Goal: Task Accomplishment & Management: Use online tool/utility

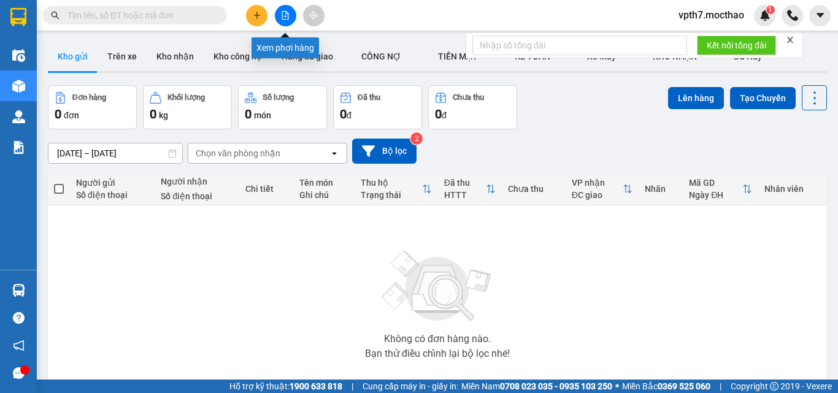
click at [281, 13] on icon "file-add" at bounding box center [285, 15] width 9 height 9
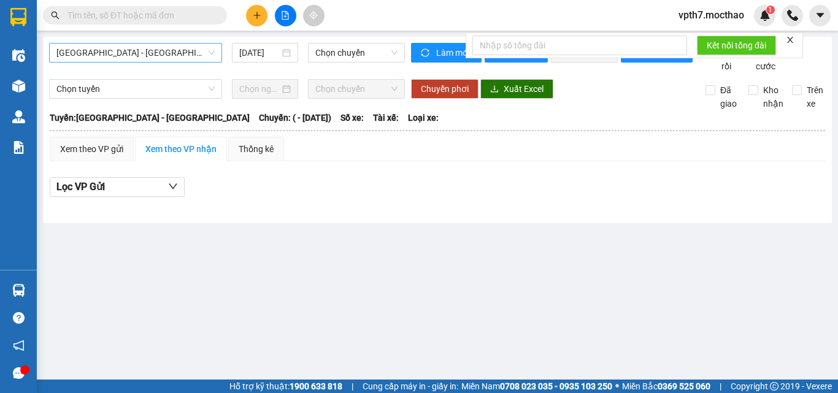
click at [172, 51] on span "[GEOGRAPHIC_DATA] - [GEOGRAPHIC_DATA]" at bounding box center [135, 53] width 158 height 18
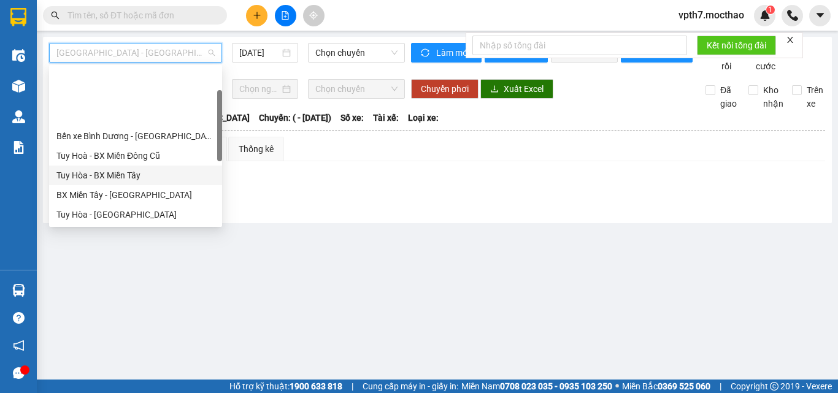
scroll to position [123, 0]
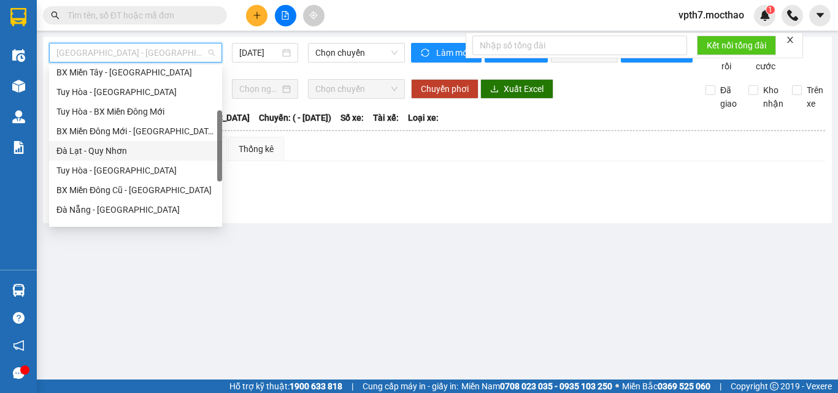
click at [101, 150] on div "Đà Lạt - Quy Nhơn" at bounding box center [135, 150] width 158 height 13
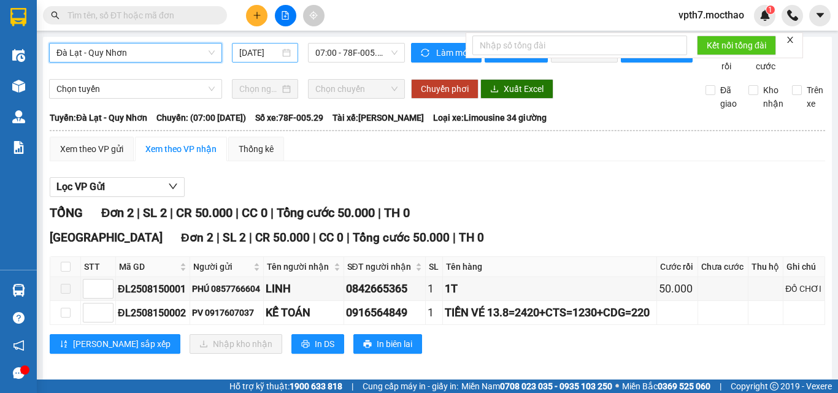
click at [236, 51] on div "[DATE]" at bounding box center [265, 53] width 66 height 20
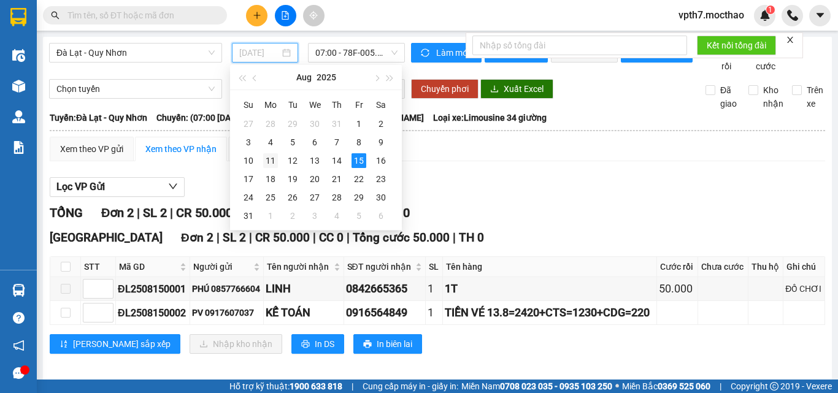
click at [273, 161] on div "11" at bounding box center [270, 160] width 15 height 15
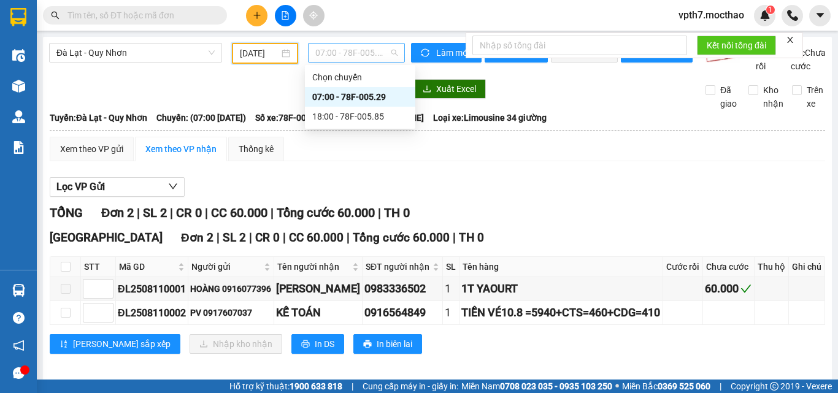
click at [364, 50] on span "07:00 - 78F-005.29" at bounding box center [356, 53] width 82 height 18
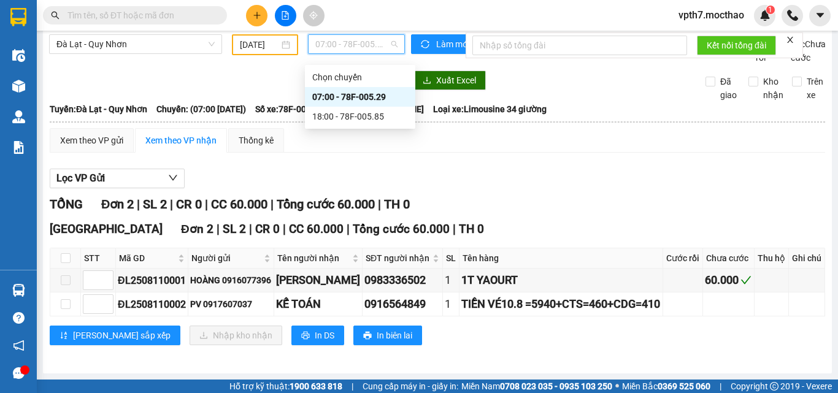
click at [589, 169] on div "Lọc VP Gửi" at bounding box center [437, 179] width 775 height 20
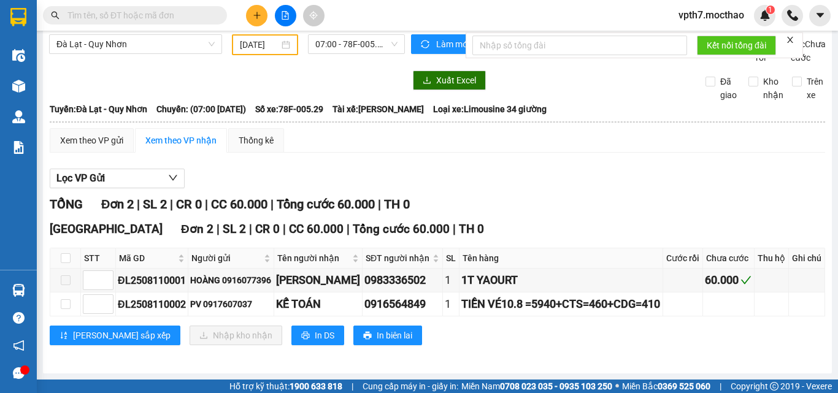
scroll to position [0, 0]
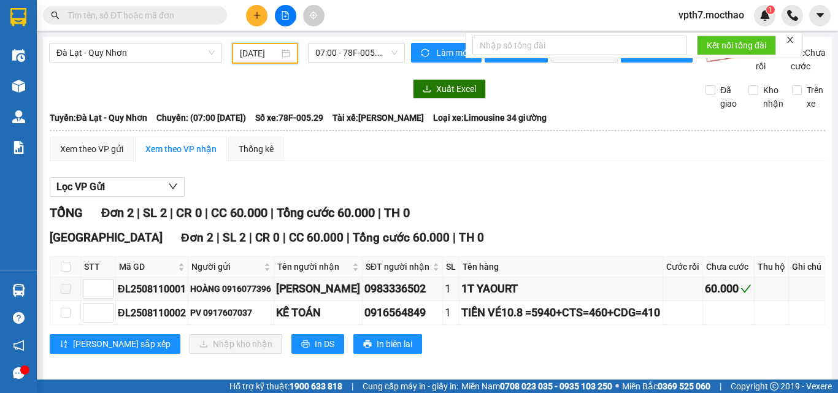
click at [255, 53] on input "[DATE]" at bounding box center [259, 53] width 39 height 13
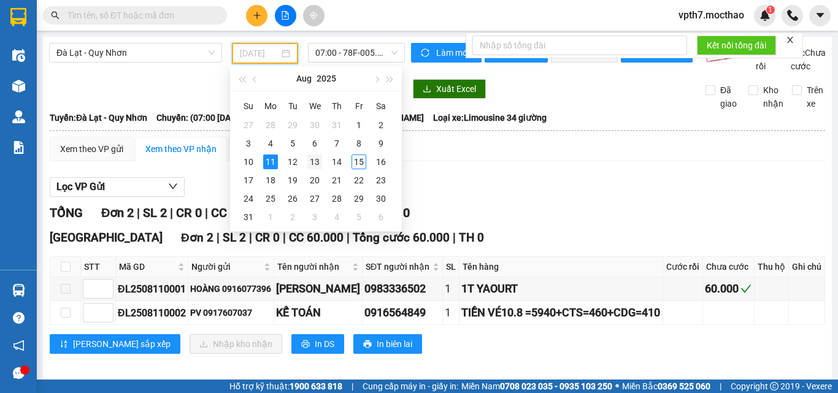
click at [315, 161] on div "13" at bounding box center [314, 162] width 15 height 15
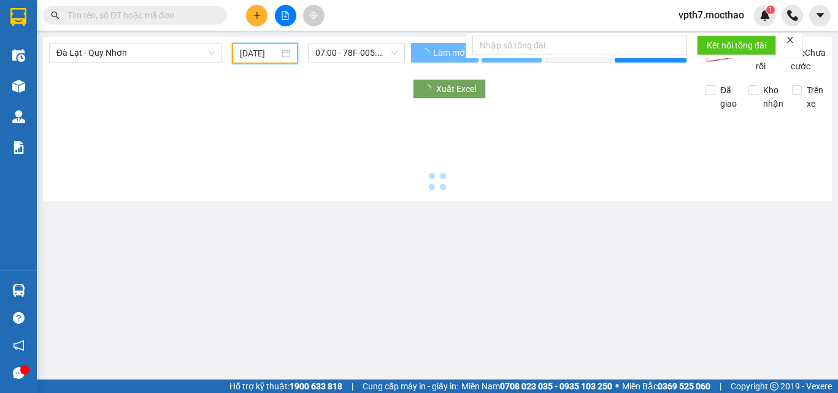
type input "[DATE]"
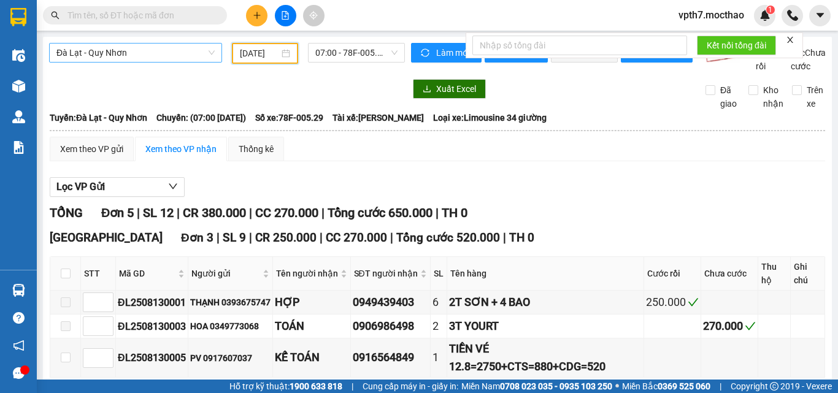
click at [141, 59] on span "Đà Lạt - Quy Nhơn" at bounding box center [135, 53] width 158 height 18
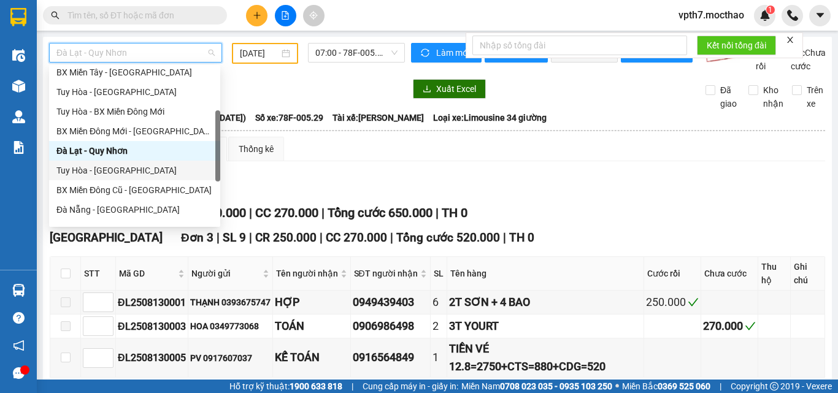
scroll to position [184, 0]
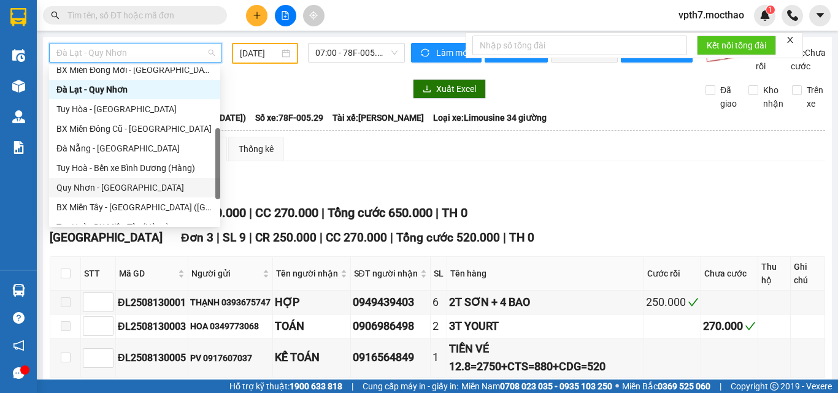
click at [107, 180] on div "Quy Nhơn - [GEOGRAPHIC_DATA]" at bounding box center [134, 188] width 171 height 20
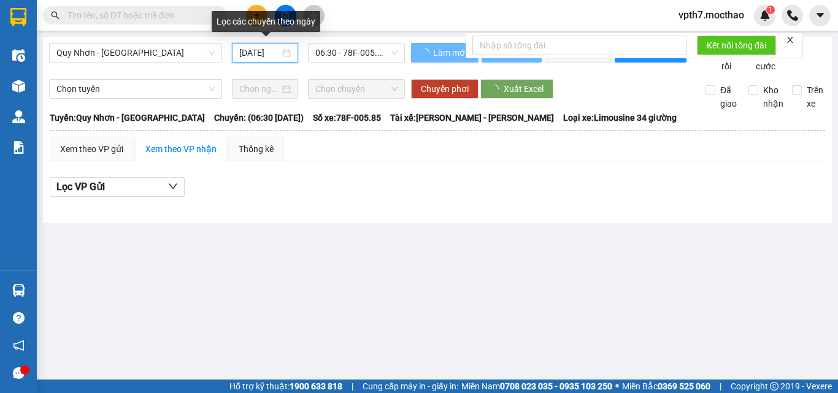
click at [252, 48] on input "[DATE]" at bounding box center [259, 52] width 40 height 13
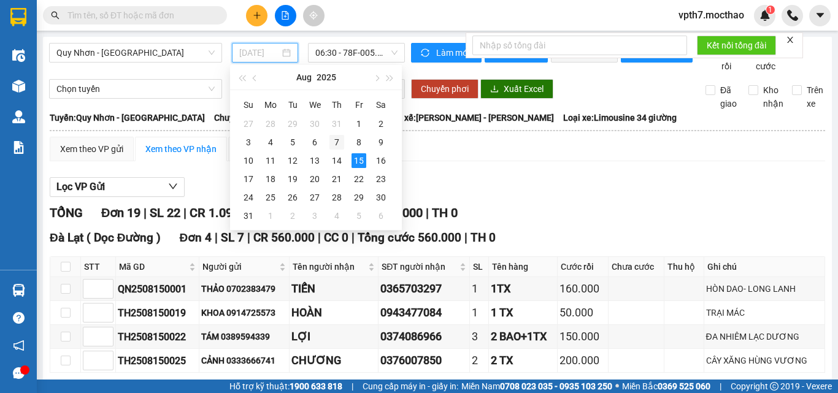
click at [336, 145] on div "7" at bounding box center [336, 142] width 15 height 15
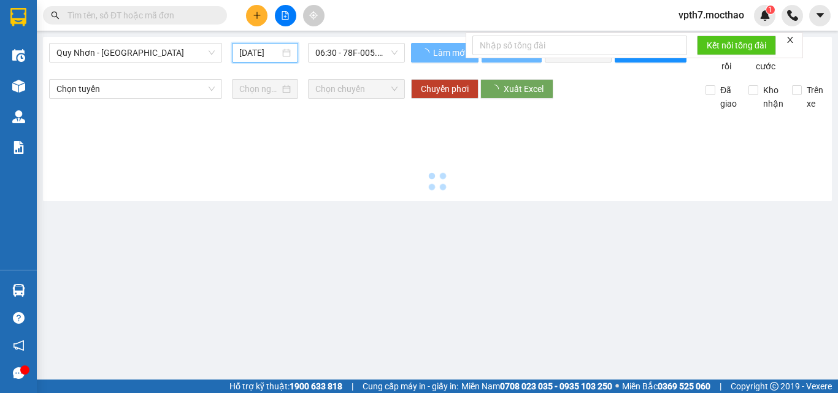
type input "[DATE]"
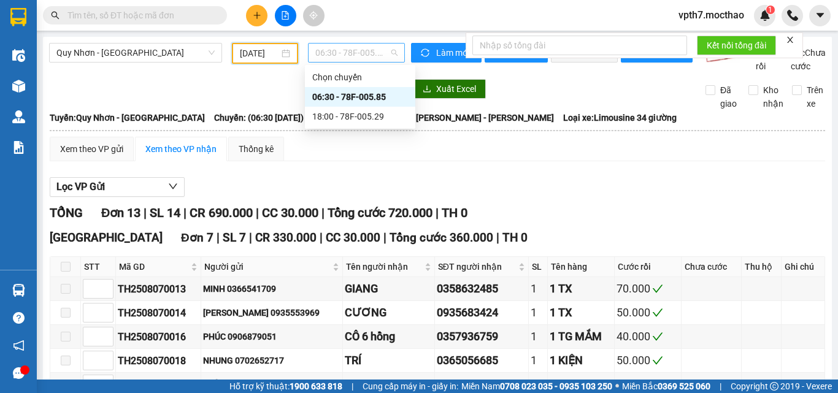
click at [336, 56] on span "06:30 - 78F-005.85" at bounding box center [356, 53] width 82 height 18
click at [369, 112] on div "18:00 - 78F-005.29" at bounding box center [360, 116] width 96 height 13
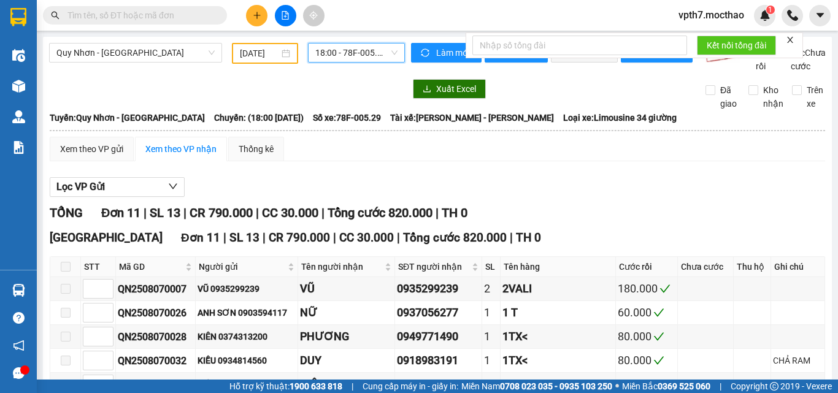
click at [358, 57] on span "18:00 - 78F-005.29" at bounding box center [356, 53] width 82 height 18
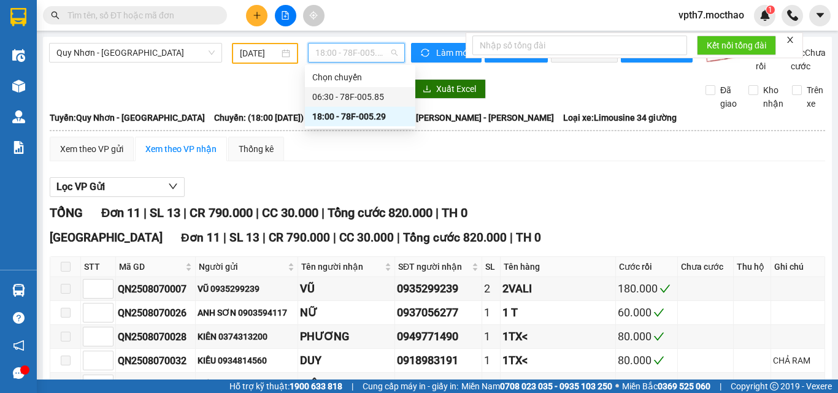
click at [358, 102] on div "06:30 - 78F-005.85" at bounding box center [360, 96] width 96 height 13
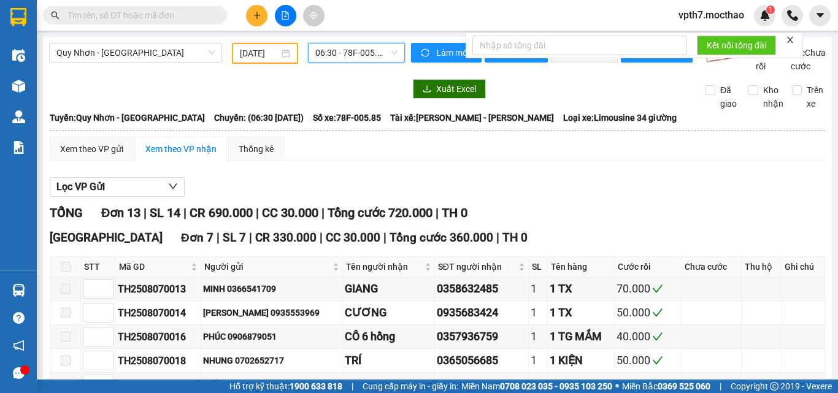
click at [144, 65] on div "Quy Nhơn - [GEOGRAPHIC_DATA] [DATE] 06:30 06:30 - 78F-005.85" at bounding box center [227, 58] width 356 height 30
click at [156, 55] on span "Quy Nhơn - [GEOGRAPHIC_DATA]" at bounding box center [135, 53] width 158 height 18
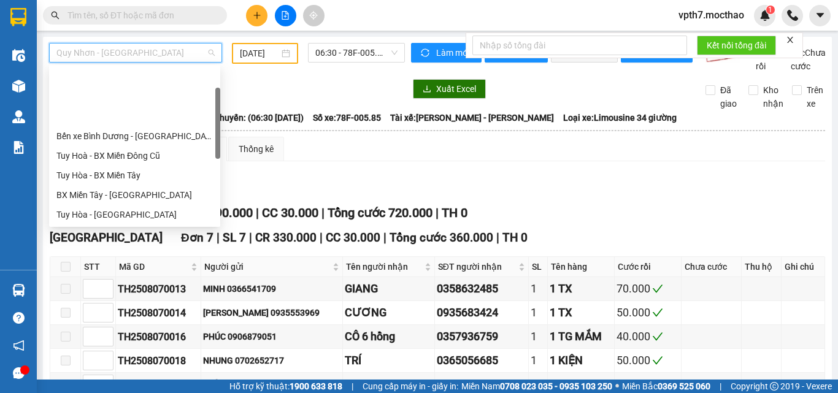
scroll to position [184, 0]
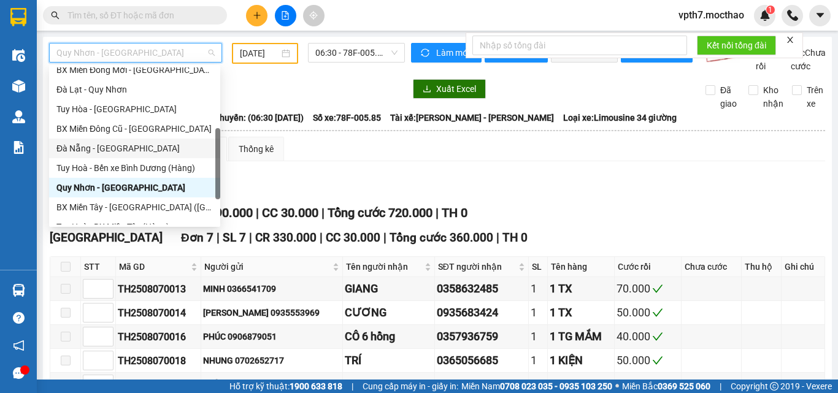
click at [107, 144] on div "Đà Nẵng - [GEOGRAPHIC_DATA]" at bounding box center [134, 148] width 156 height 13
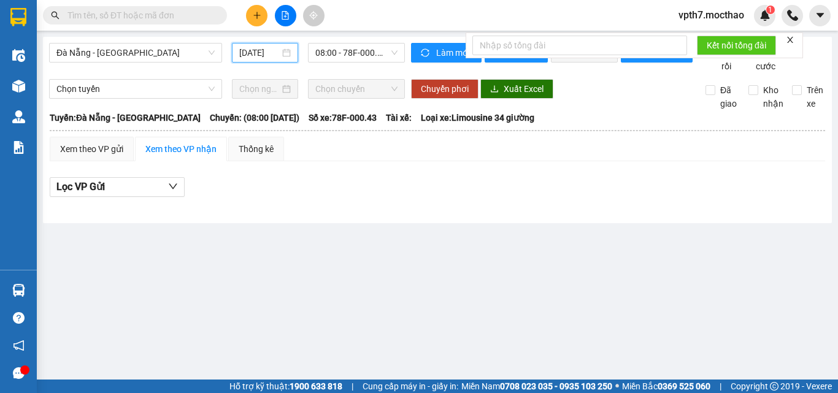
drag, startPoint x: 263, startPoint y: 56, endPoint x: 283, endPoint y: 66, distance: 22.2
click at [265, 59] on input "[DATE]" at bounding box center [259, 52] width 40 height 13
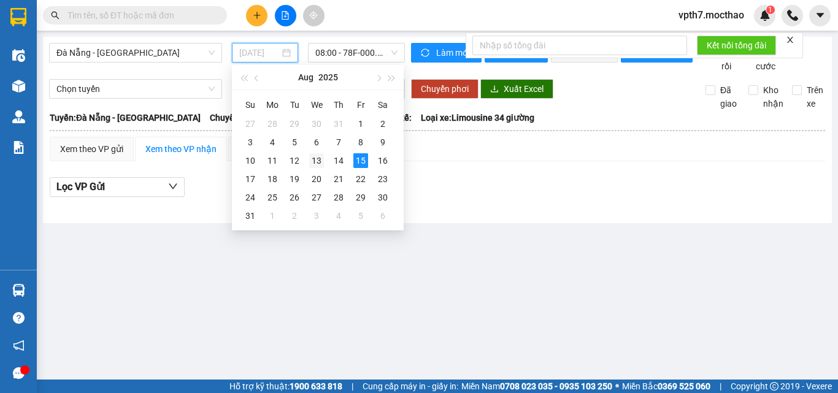
click at [320, 161] on div "13" at bounding box center [316, 160] width 15 height 15
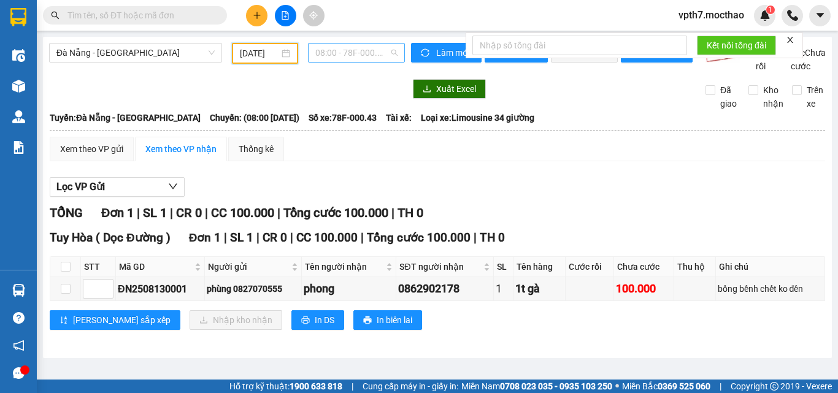
click at [334, 44] on span "08:00 - 78F-000.43" at bounding box center [356, 53] width 82 height 18
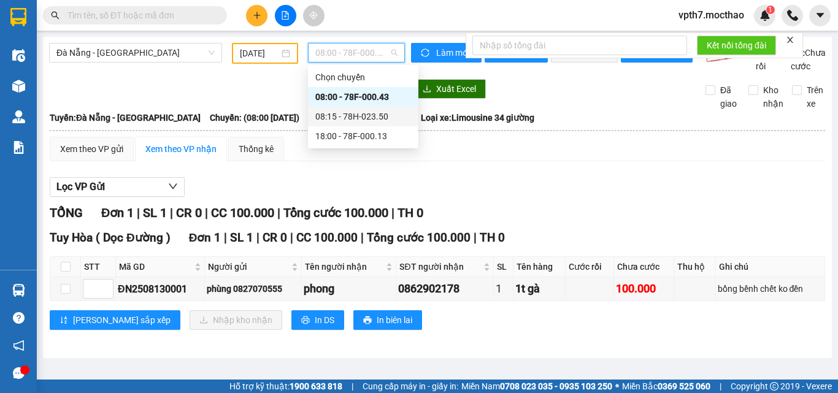
click at [361, 121] on div "08:15 - 78H-023.50" at bounding box center [363, 116] width 96 height 13
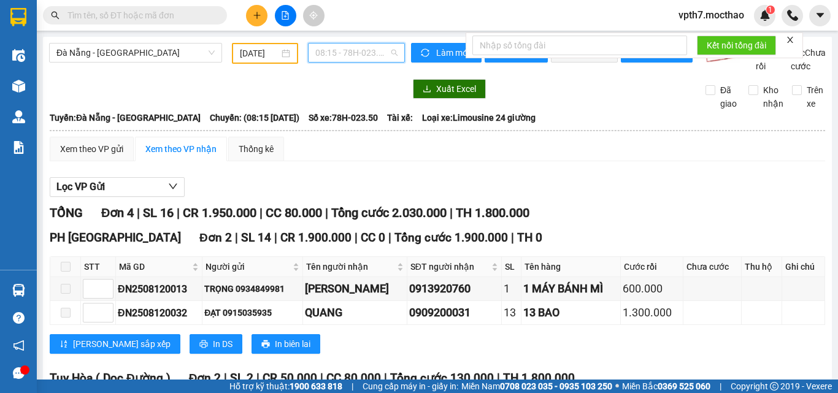
drag, startPoint x: 360, startPoint y: 55, endPoint x: 364, endPoint y: 74, distance: 19.5
click at [361, 54] on span "08:15 - 78H-023.50" at bounding box center [356, 53] width 82 height 18
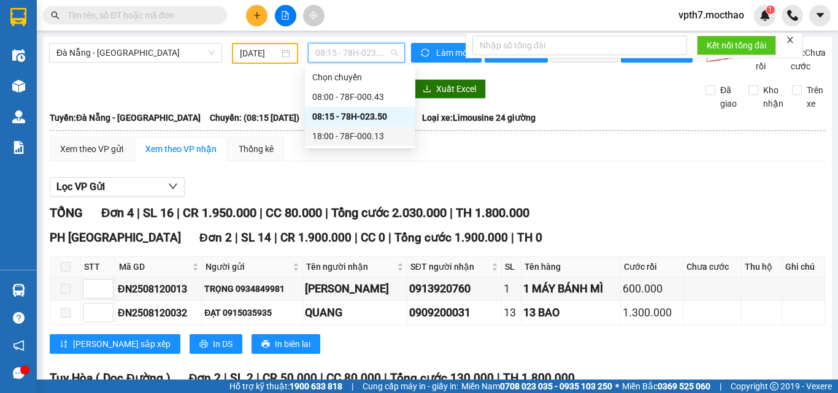
click at [367, 141] on div "18:00 - 78F-000.13" at bounding box center [360, 135] width 96 height 13
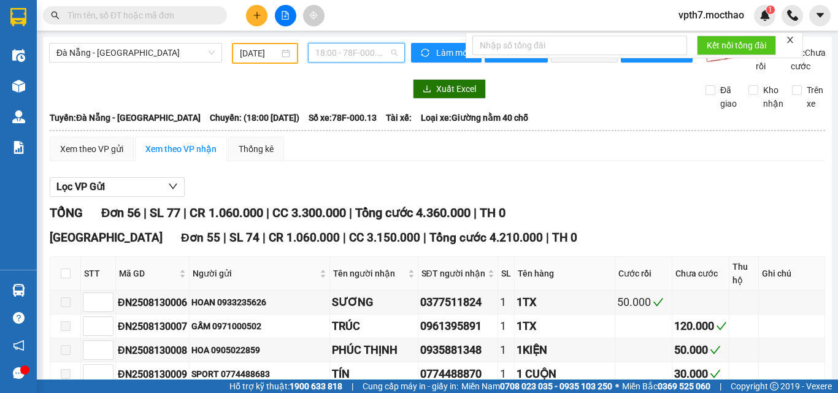
click at [375, 50] on span "18:00 - 78F-000.13" at bounding box center [356, 53] width 82 height 18
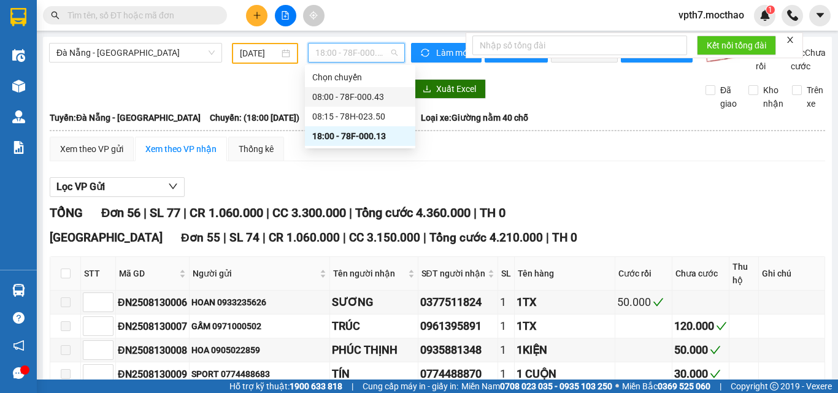
click at [362, 104] on div "08:00 - 78F-000.43" at bounding box center [360, 97] width 110 height 20
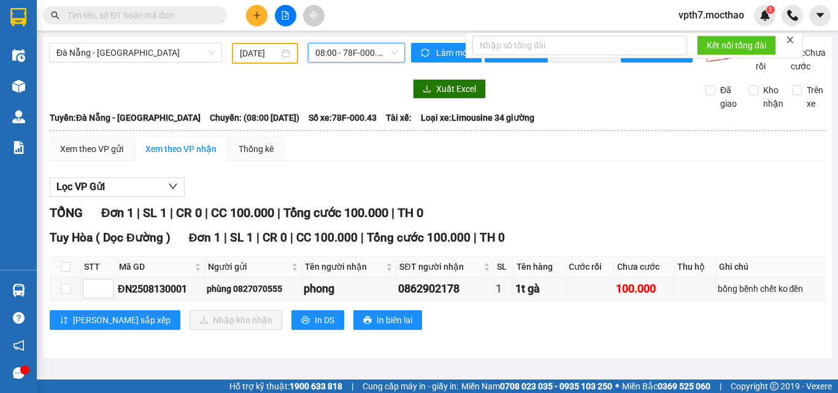
click at [347, 45] on span "08:00 - 78F-000.43" at bounding box center [356, 53] width 82 height 18
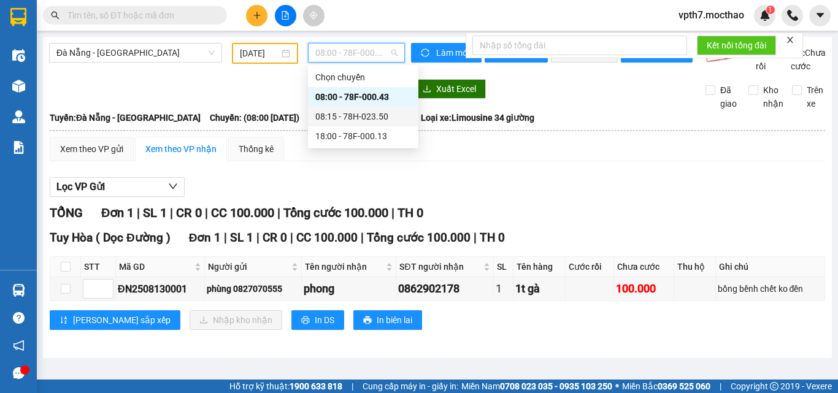
click at [340, 116] on div "08:15 - 78H-023.50" at bounding box center [363, 116] width 96 height 13
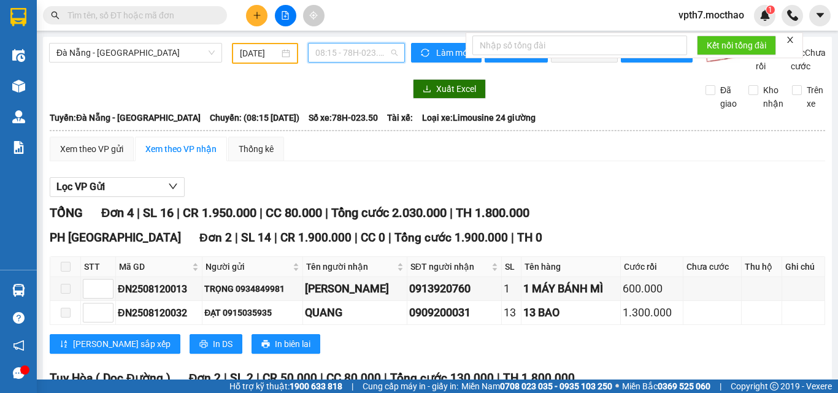
click at [329, 60] on span "08:15 - 78H-023.50" at bounding box center [356, 53] width 82 height 18
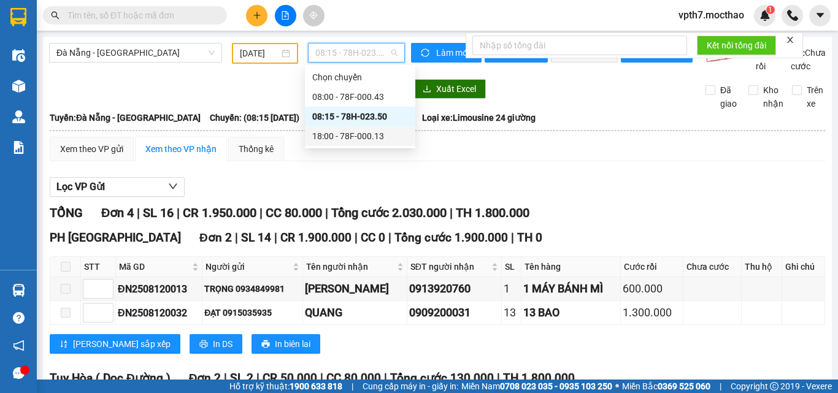
scroll to position [163, 0]
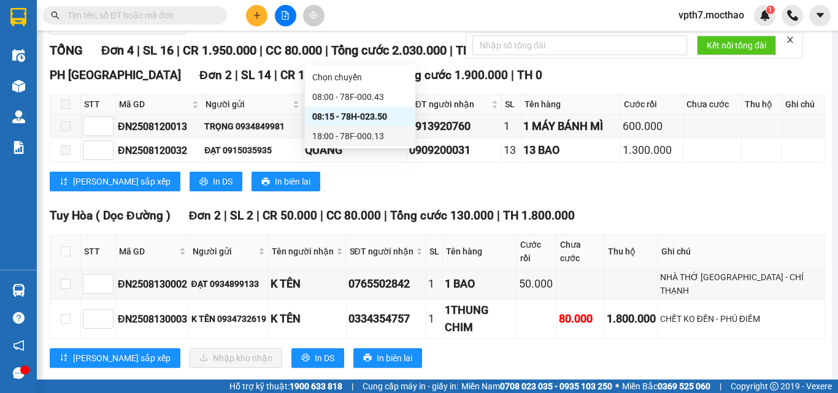
click at [369, 137] on div "18:00 - 78F-000.13" at bounding box center [360, 135] width 96 height 13
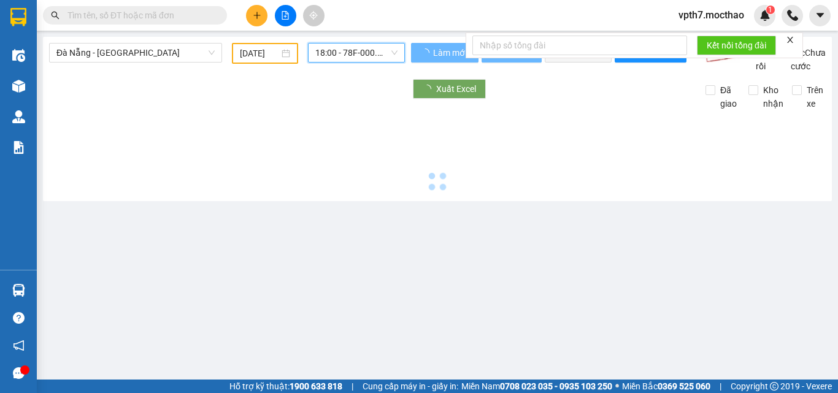
scroll to position [0, 0]
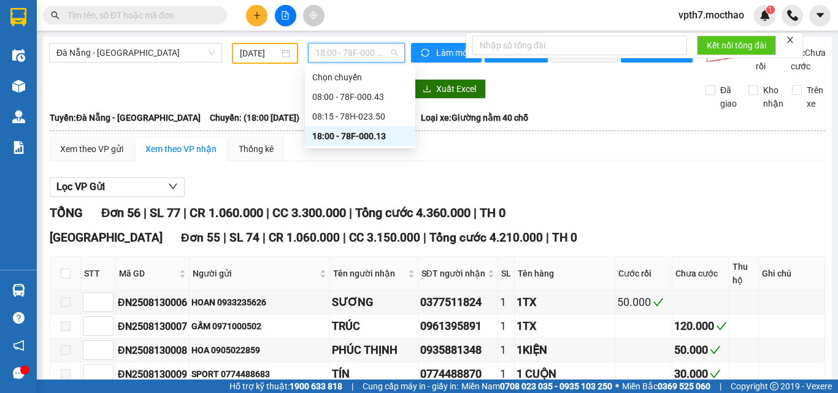
click at [328, 55] on span "18:00 - 78F-000.13" at bounding box center [356, 53] width 82 height 18
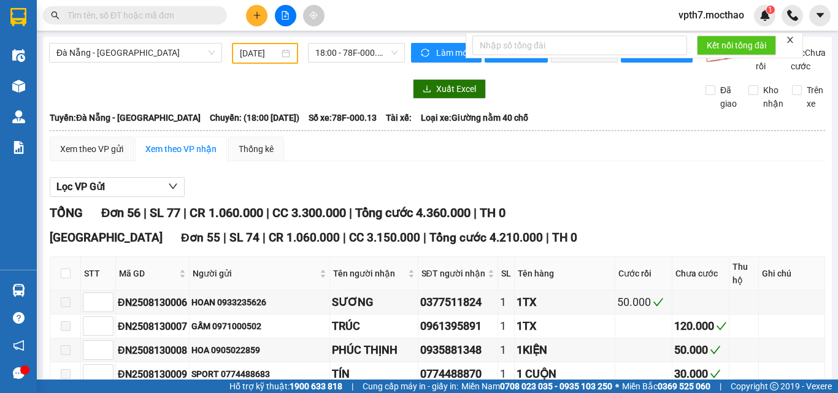
drag, startPoint x: 219, startPoint y: 101, endPoint x: 290, endPoint y: 71, distance: 76.7
click at [219, 99] on div at bounding box center [227, 89] width 356 height 20
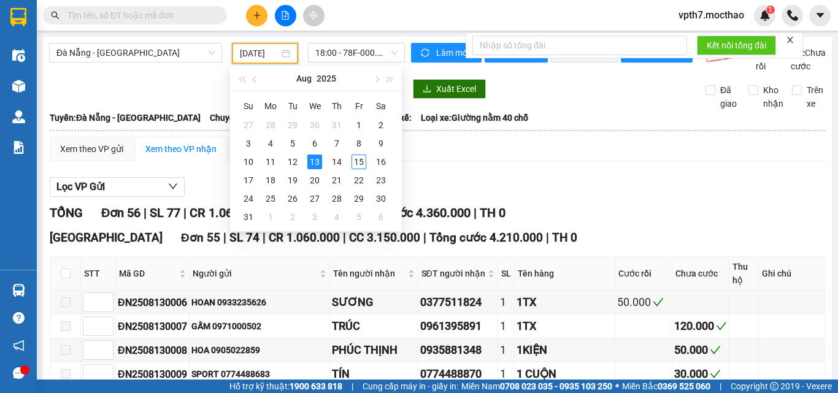
click at [255, 55] on input "[DATE]" at bounding box center [259, 53] width 39 height 13
type input "[DATE]"
click at [317, 158] on div "13" at bounding box center [314, 162] width 15 height 15
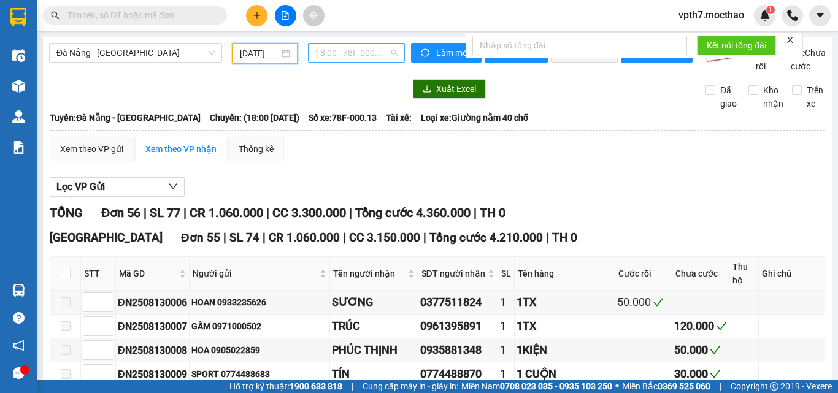
click at [366, 58] on span "18:00 - 78F-000.13" at bounding box center [356, 53] width 82 height 18
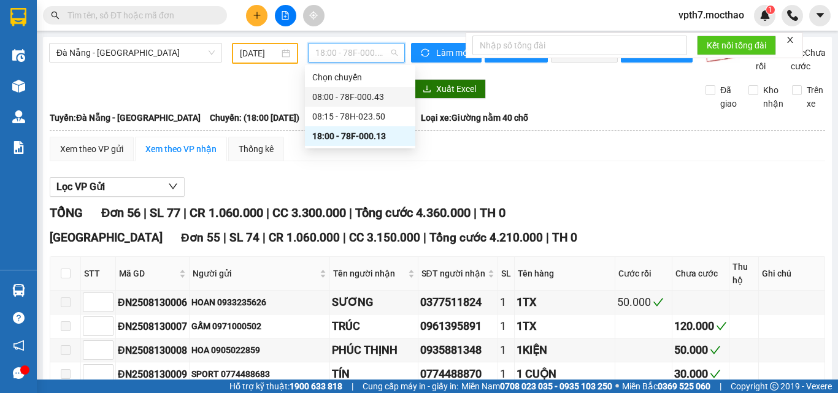
click at [364, 101] on div "08:00 - 78F-000.43" at bounding box center [360, 96] width 96 height 13
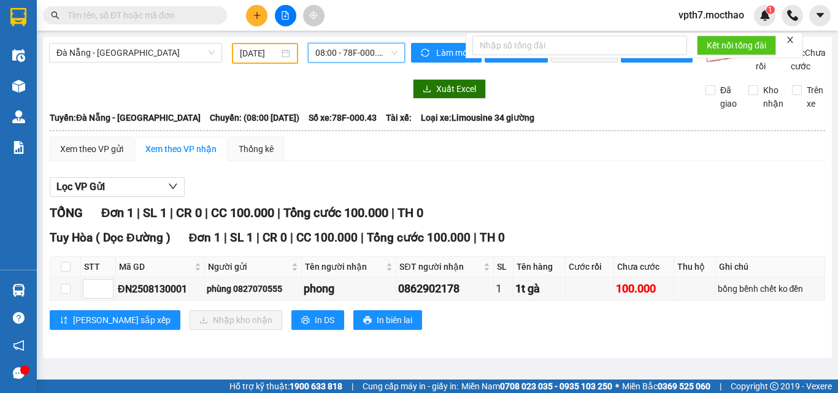
click at [384, 41] on div "[GEOGRAPHIC_DATA] - [GEOGRAPHIC_DATA] [DATE] 08:00 08:00 - 78F-000.43 Làm mới I…" at bounding box center [437, 197] width 789 height 321
click at [372, 52] on span "08:00 - 78F-000.43" at bounding box center [356, 53] width 82 height 18
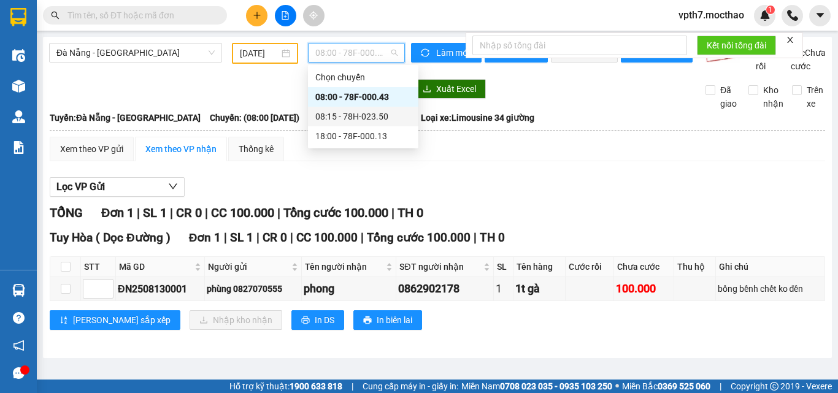
click at [373, 121] on div "08:15 - 78H-023.50" at bounding box center [363, 116] width 96 height 13
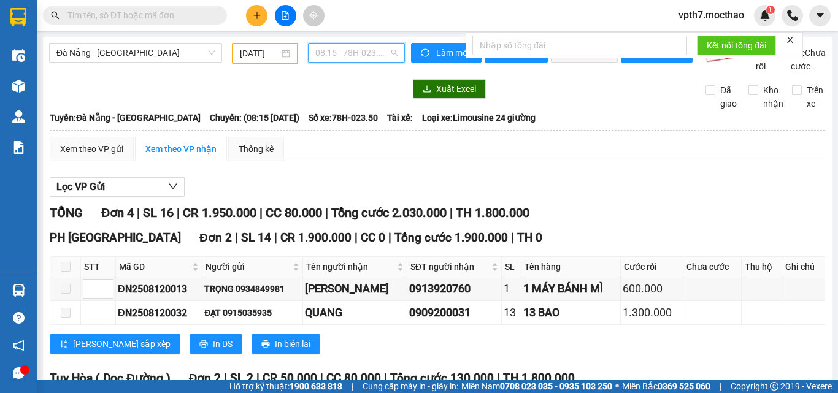
click at [358, 53] on span "08:15 - 78H-023.50" at bounding box center [356, 53] width 82 height 18
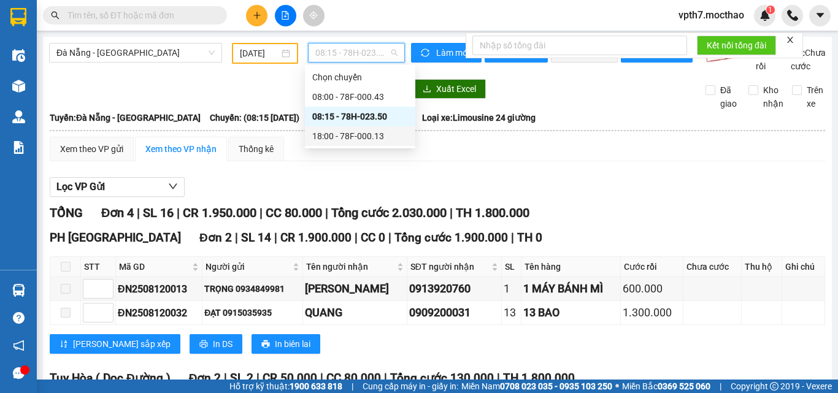
click at [381, 142] on div "18:00 - 78F-000.13" at bounding box center [360, 135] width 96 height 13
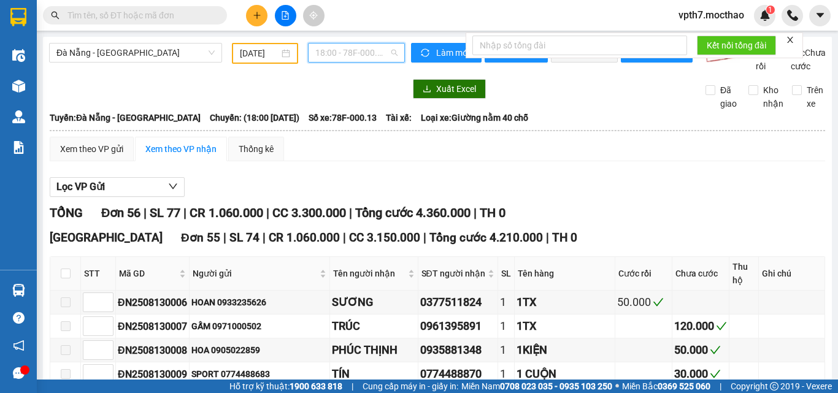
click at [346, 51] on span "18:00 - 78F-000.13" at bounding box center [356, 53] width 82 height 18
